Goal: Information Seeking & Learning: Learn about a topic

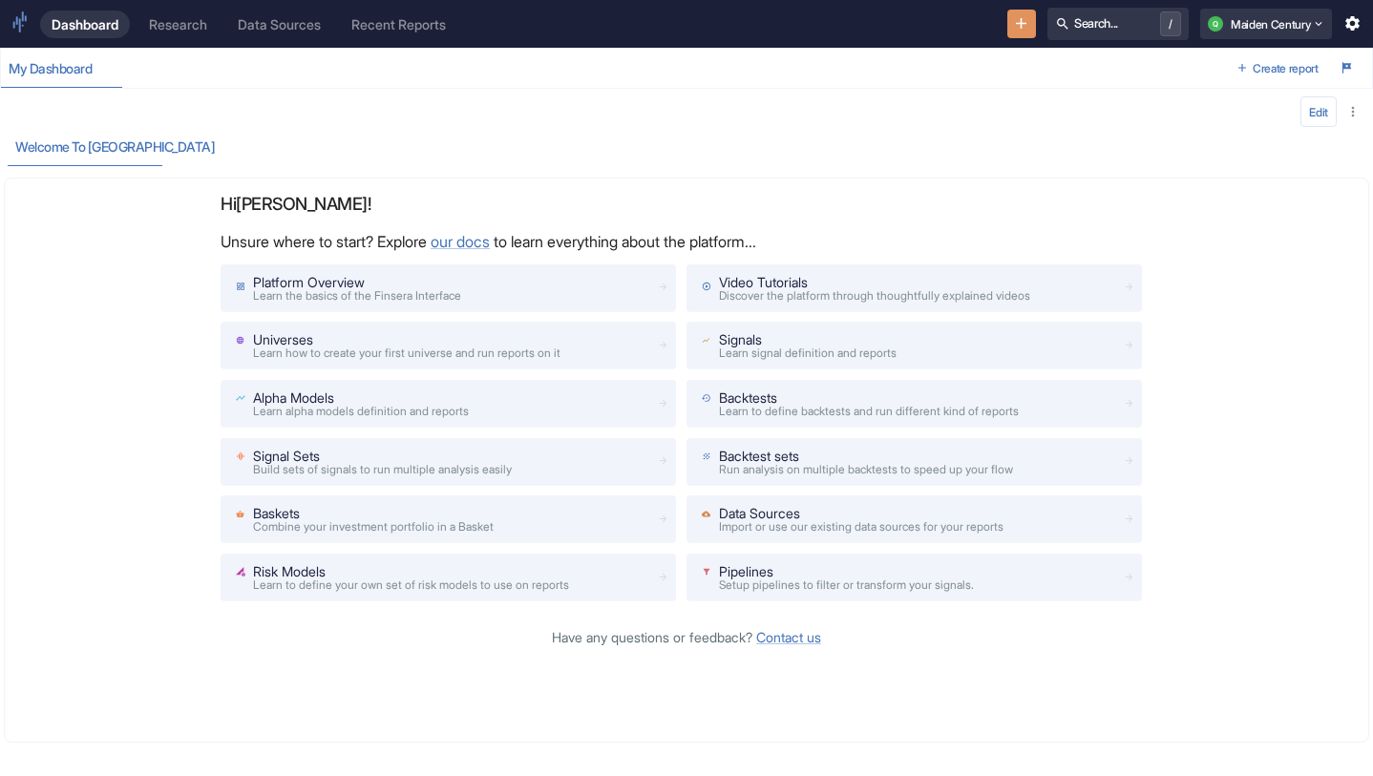
click at [165, 35] on link "Research" at bounding box center [178, 25] width 81 height 28
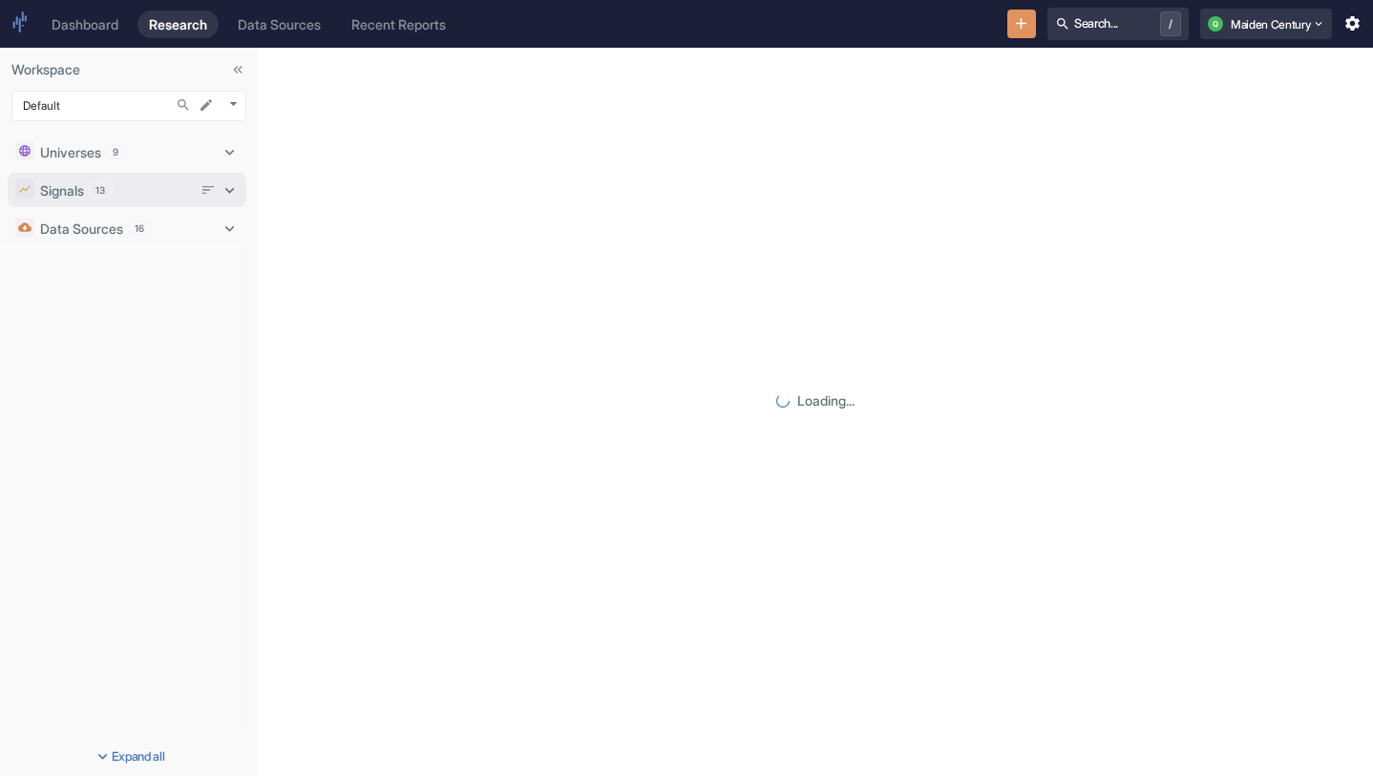
click at [137, 186] on div "Signals 13" at bounding box center [116, 190] width 152 height 20
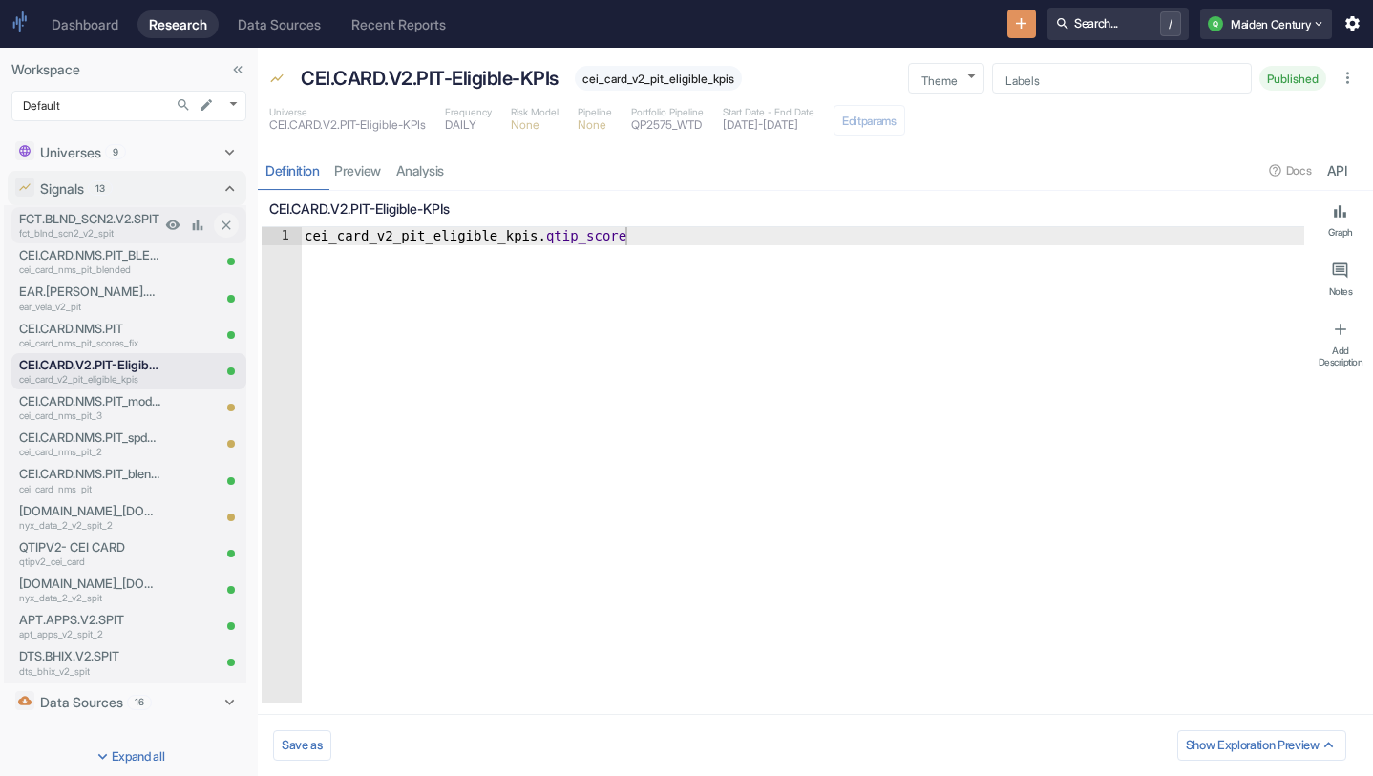
type textarea "x"
click at [440, 181] on link "analysis" at bounding box center [420, 170] width 63 height 39
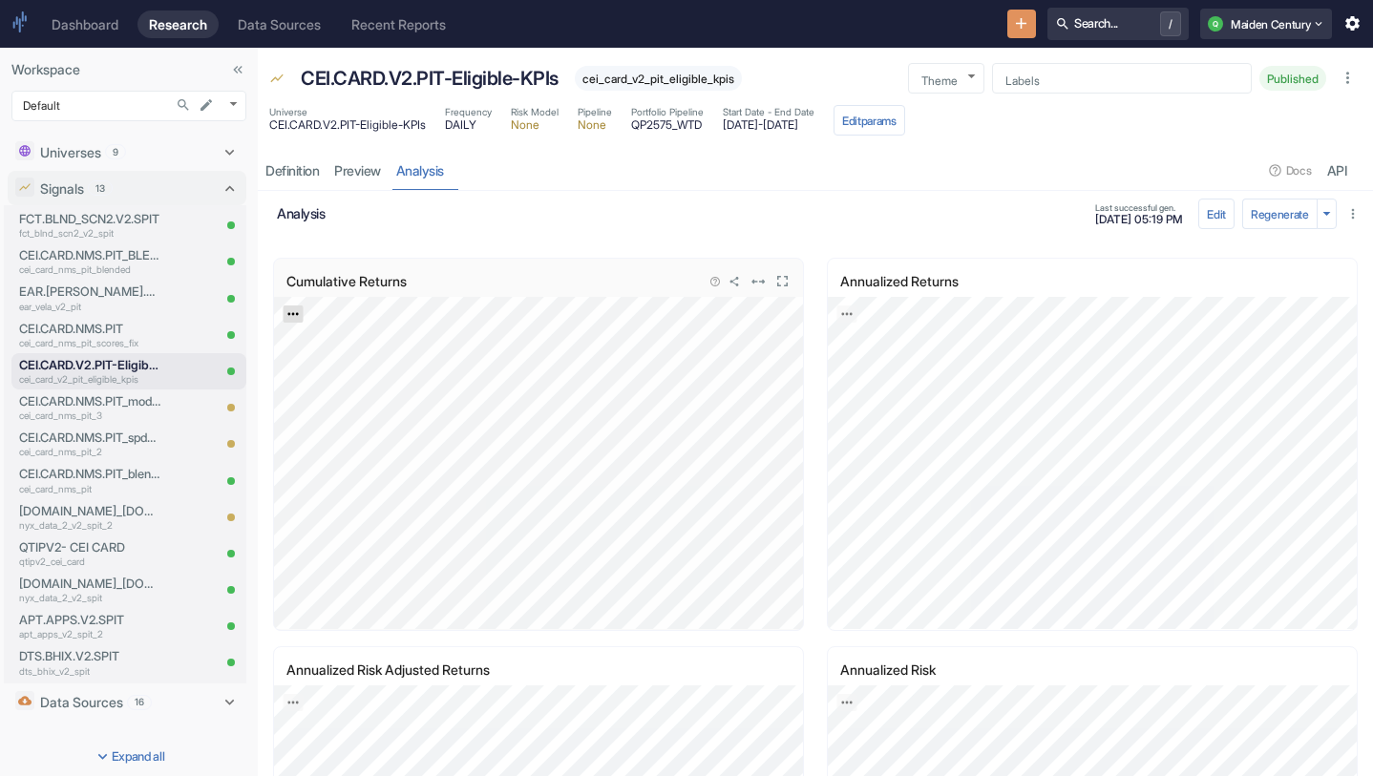
click at [299, 307] on link "Export; Press ENTER to open" at bounding box center [294, 314] width 20 height 17
click at [336, 360] on link "CSV" at bounding box center [339, 365] width 53 height 20
click at [56, 230] on p "fct_blnd_scn2_v2_spit" at bounding box center [89, 233] width 141 height 14
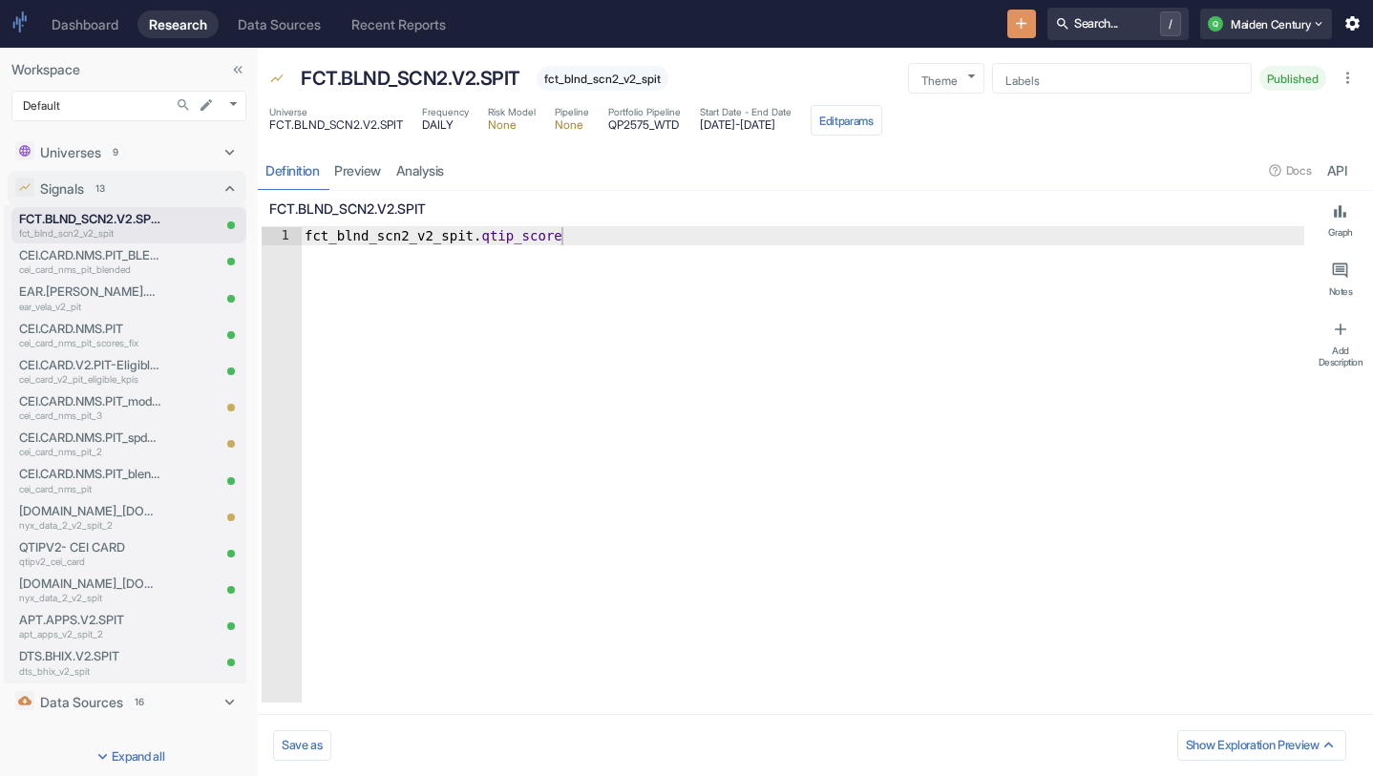
type textarea "x"
click at [413, 172] on link "analysis" at bounding box center [420, 170] width 63 height 39
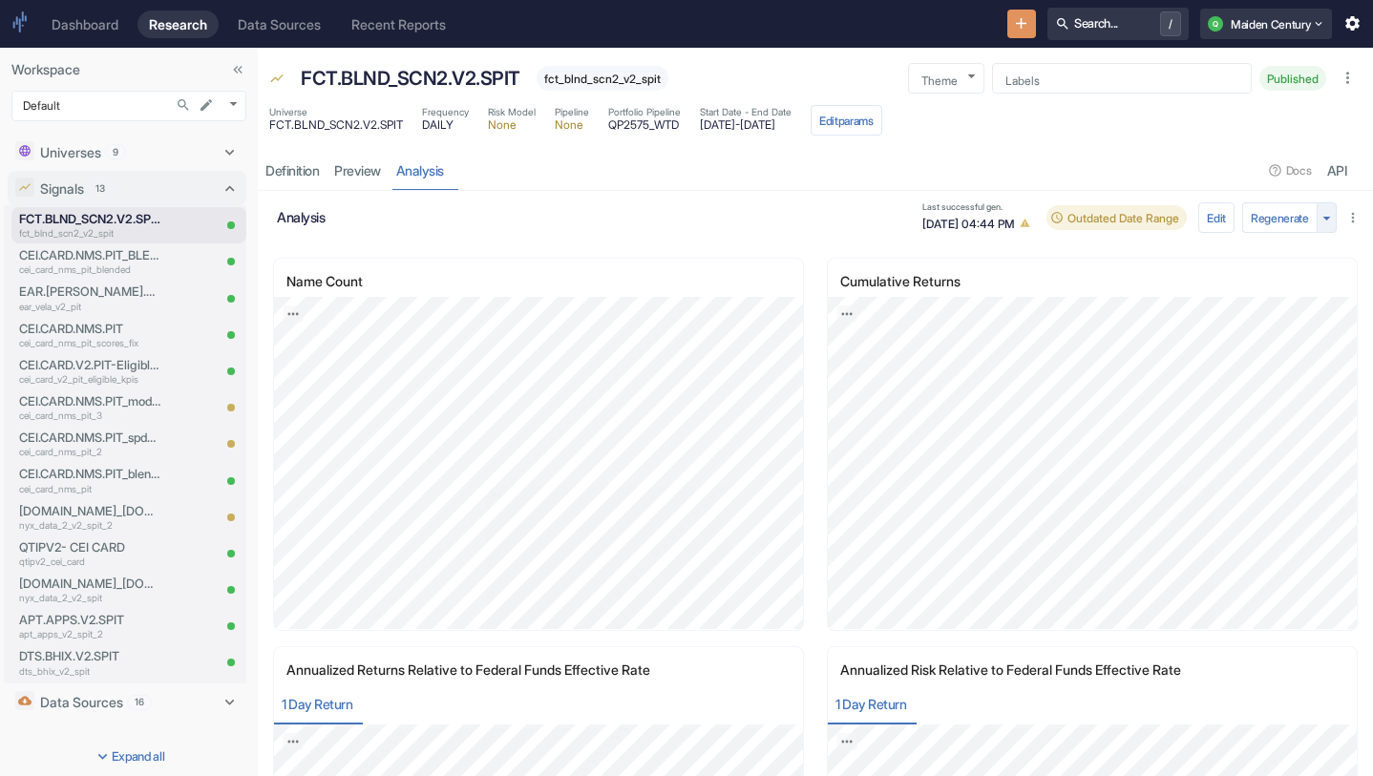
click at [1324, 218] on icon "button" at bounding box center [1327, 218] width 18 height 18
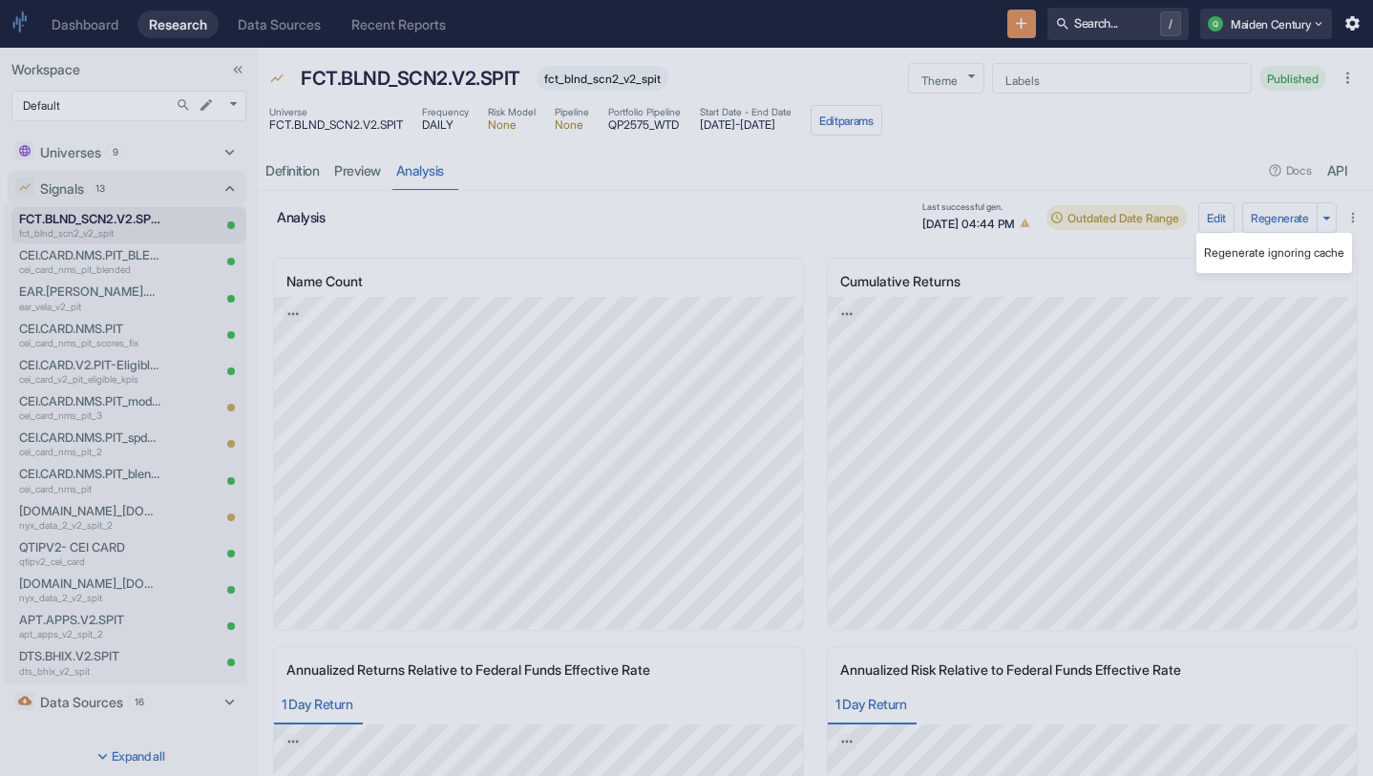
click at [1311, 257] on li "Regenerate ignoring cache" at bounding box center [1275, 253] width 156 height 25
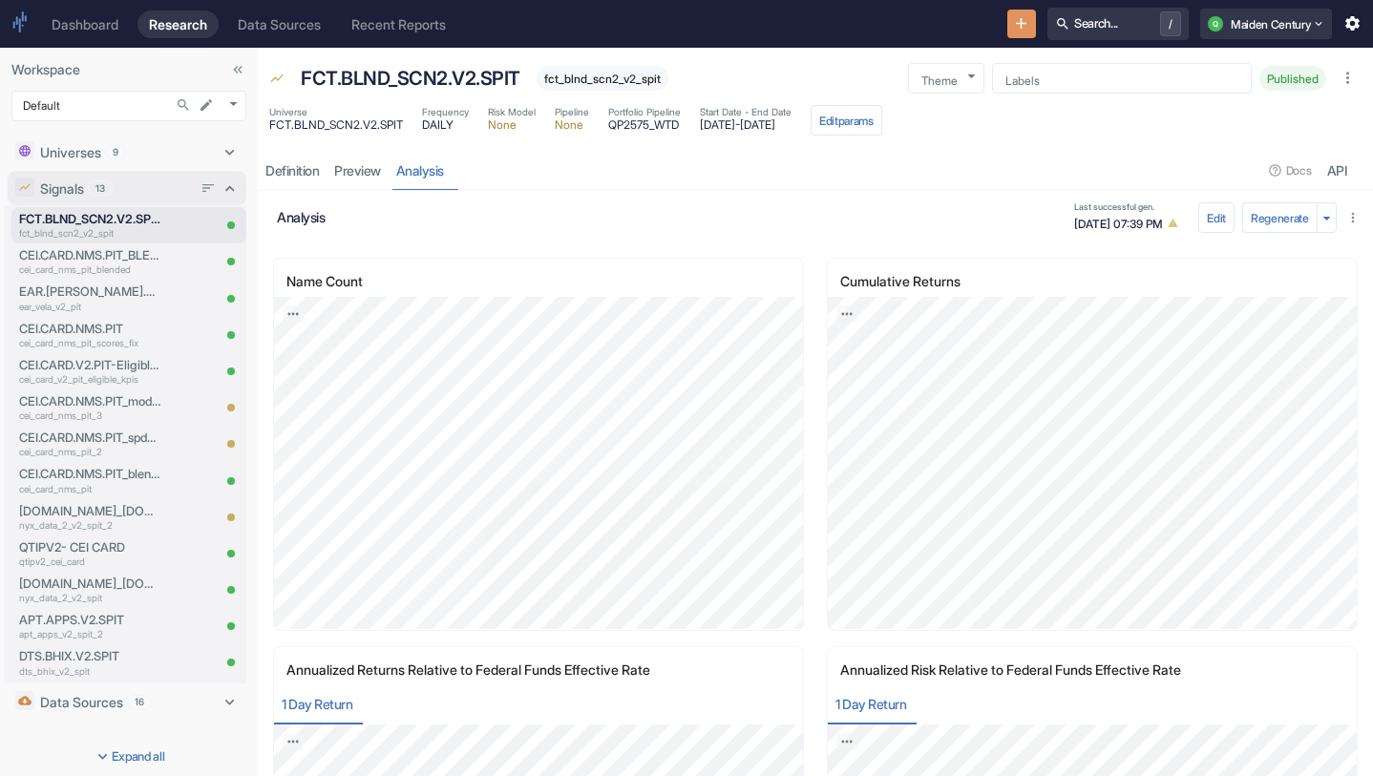
click at [144, 182] on div "Signals 13" at bounding box center [116, 189] width 152 height 20
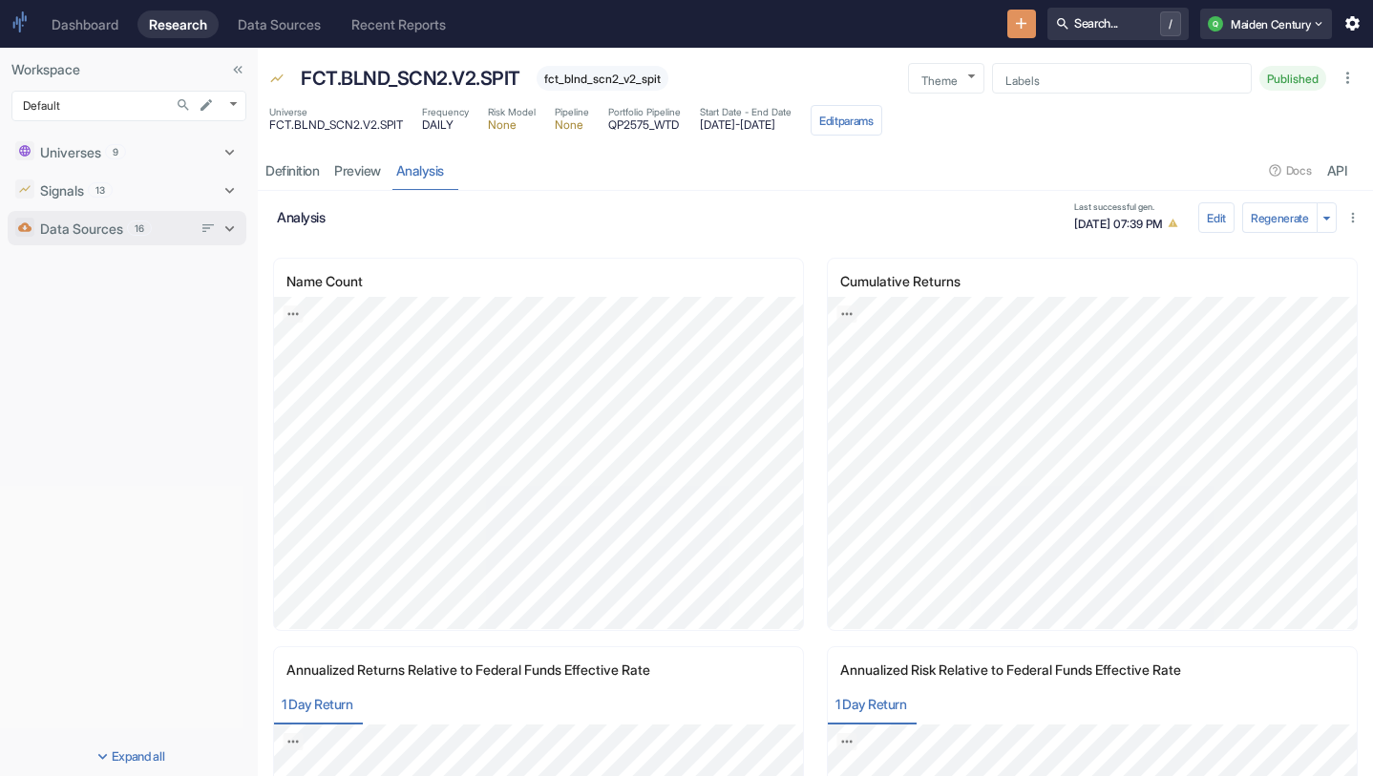
click at [127, 224] on div "Data Sources 16" at bounding box center [116, 229] width 152 height 20
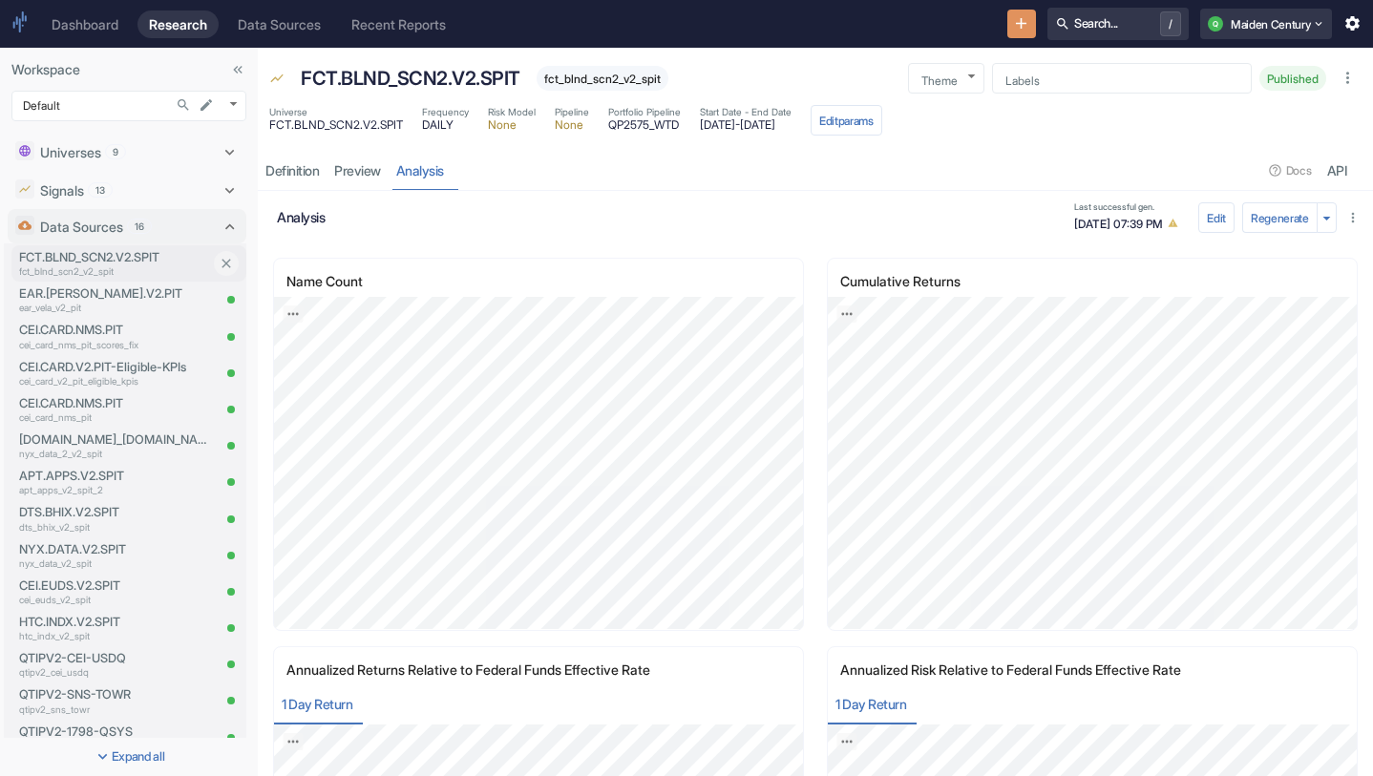
click at [124, 265] on p "fct_blnd_scn2_v2_spit" at bounding box center [114, 272] width 191 height 14
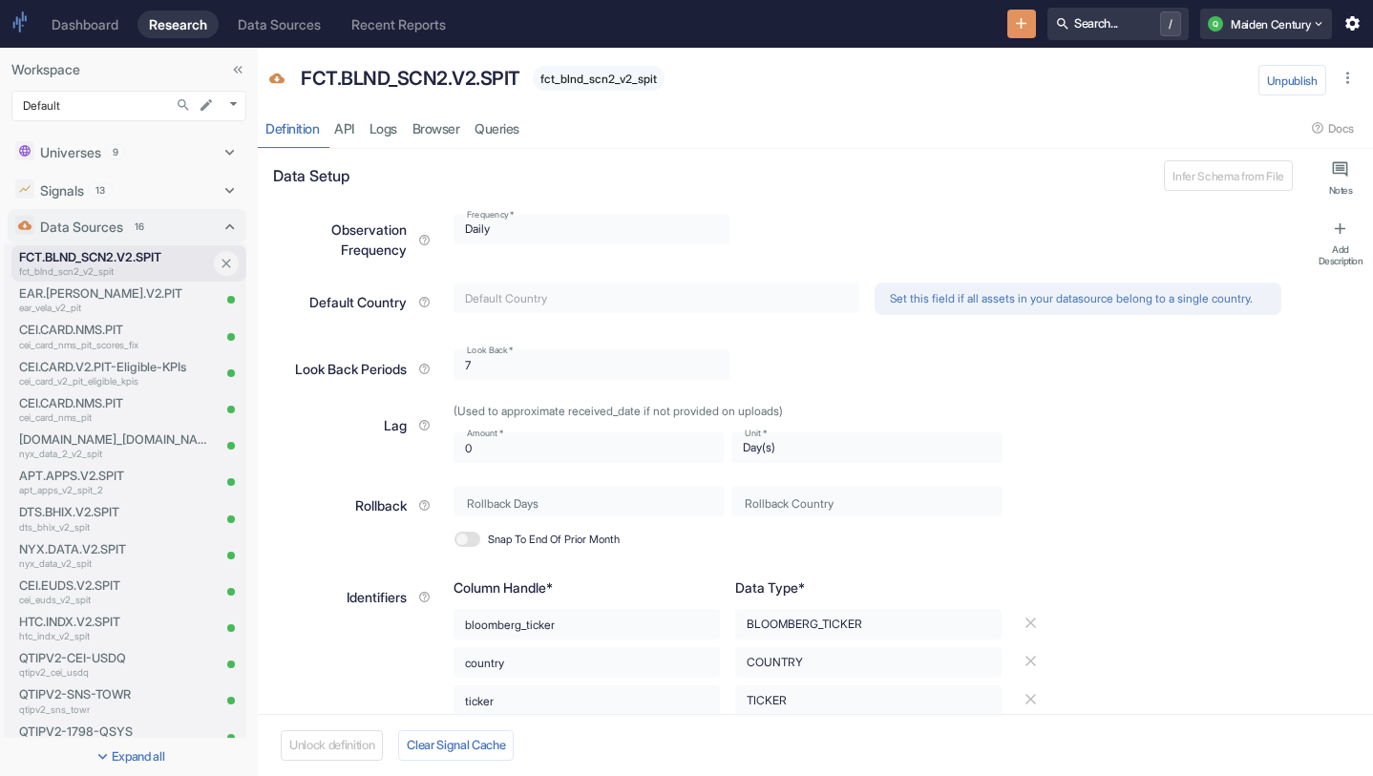
type textarea "x"
